Goal: Transaction & Acquisition: Purchase product/service

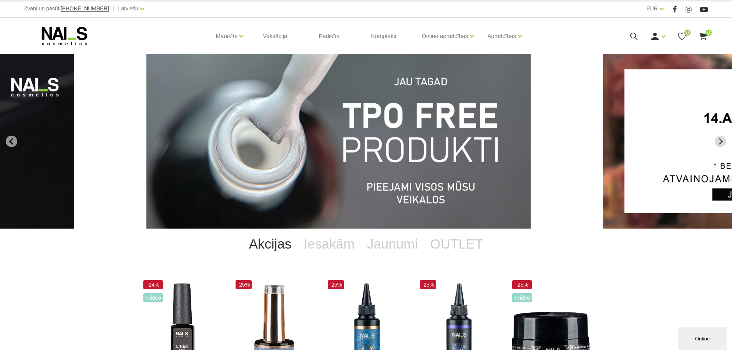
click at [169, 9] on div "Zvani un pasūti [PHONE_NUMBER] | Latviešu Latviešu Russian English" at bounding box center [195, 9] width 342 height 10
click at [634, 37] on icon at bounding box center [634, 36] width 10 height 10
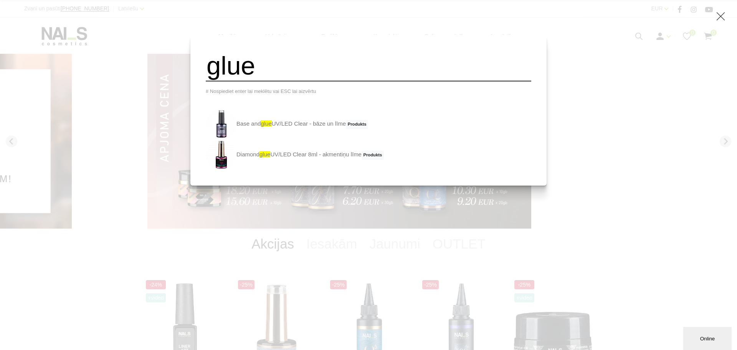
type input "glue"
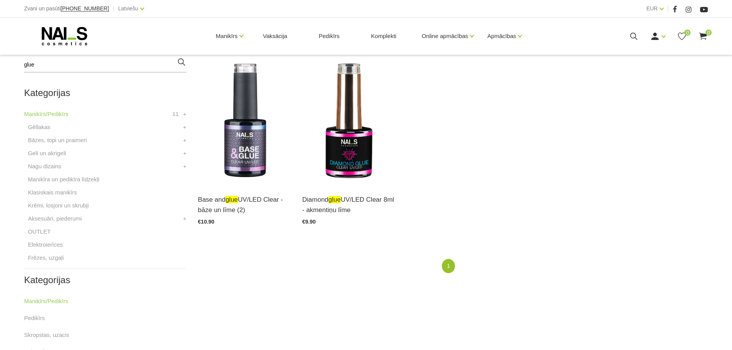
scroll to position [192, 0]
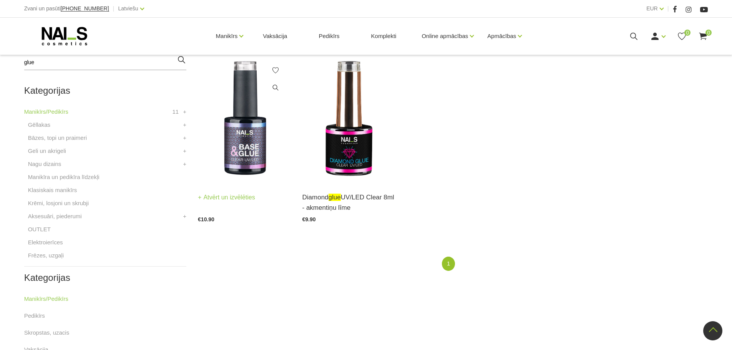
click at [249, 153] on img at bounding box center [244, 119] width 93 height 128
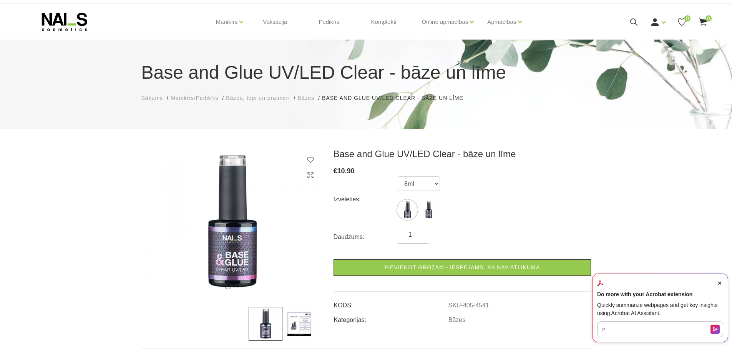
scroll to position [77, 0]
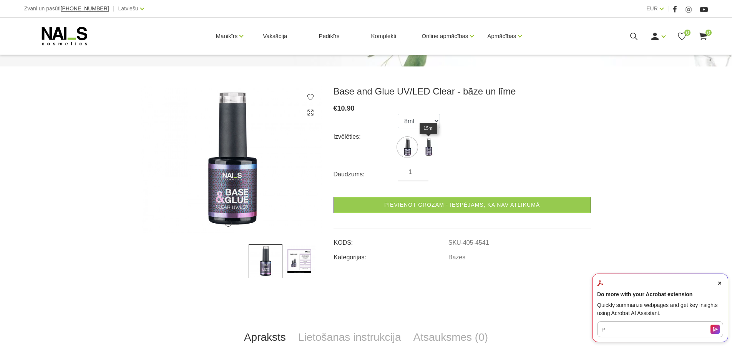
click at [426, 152] on img at bounding box center [428, 146] width 19 height 19
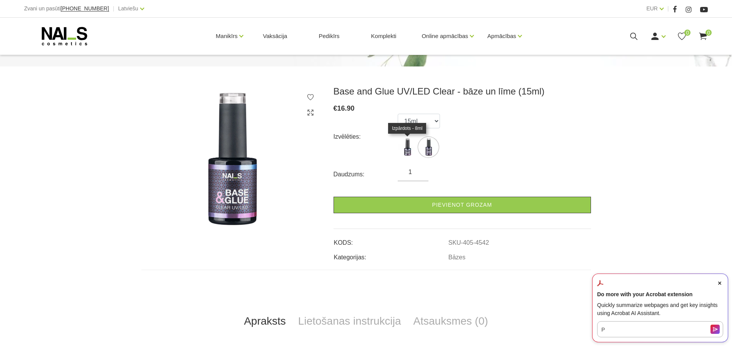
click at [411, 151] on img at bounding box center [407, 146] width 19 height 19
select select "4541"
